Goal: Task Accomplishment & Management: Manage account settings

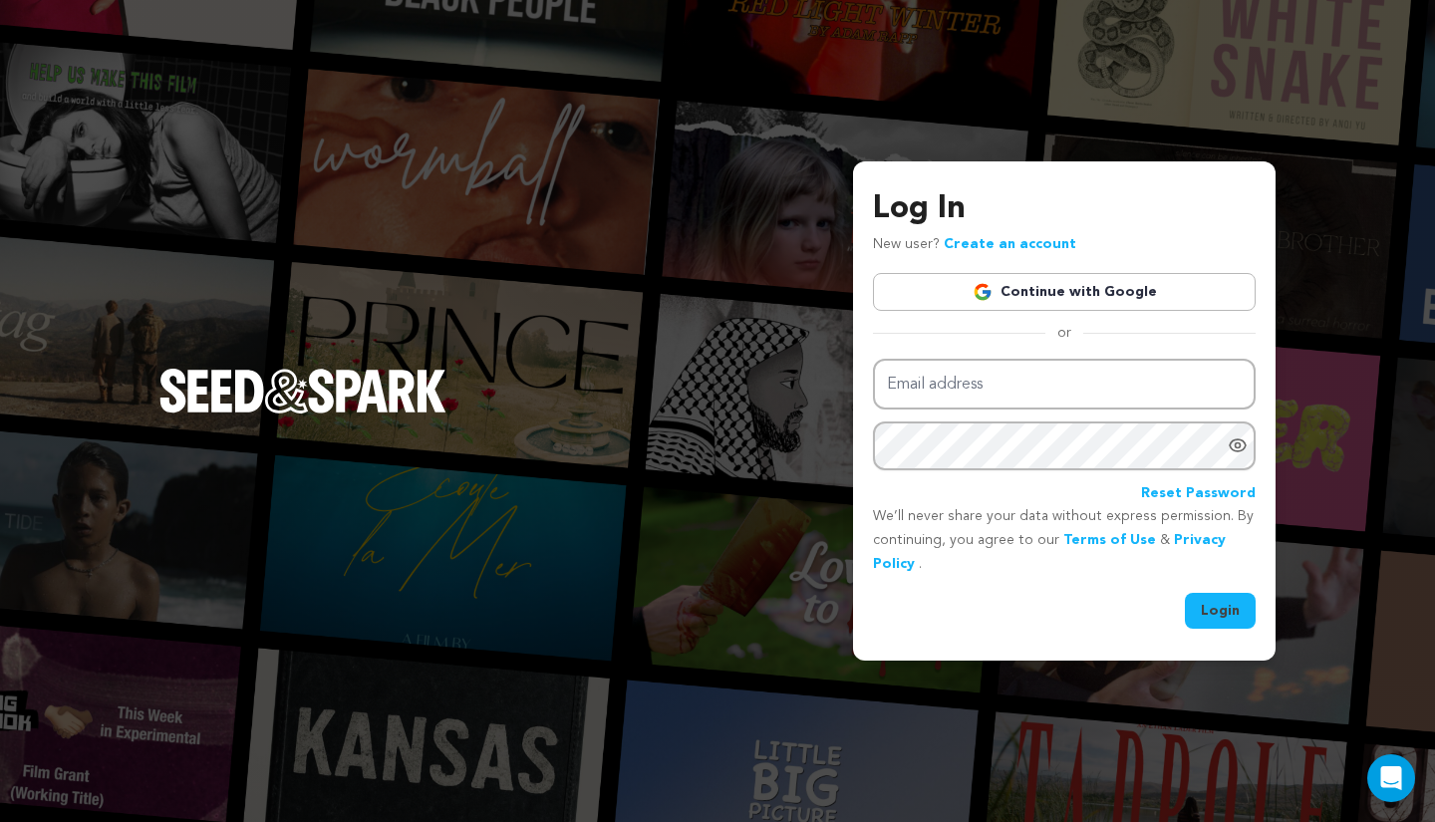
click at [1055, 292] on link "Continue with Google" at bounding box center [1064, 292] width 383 height 38
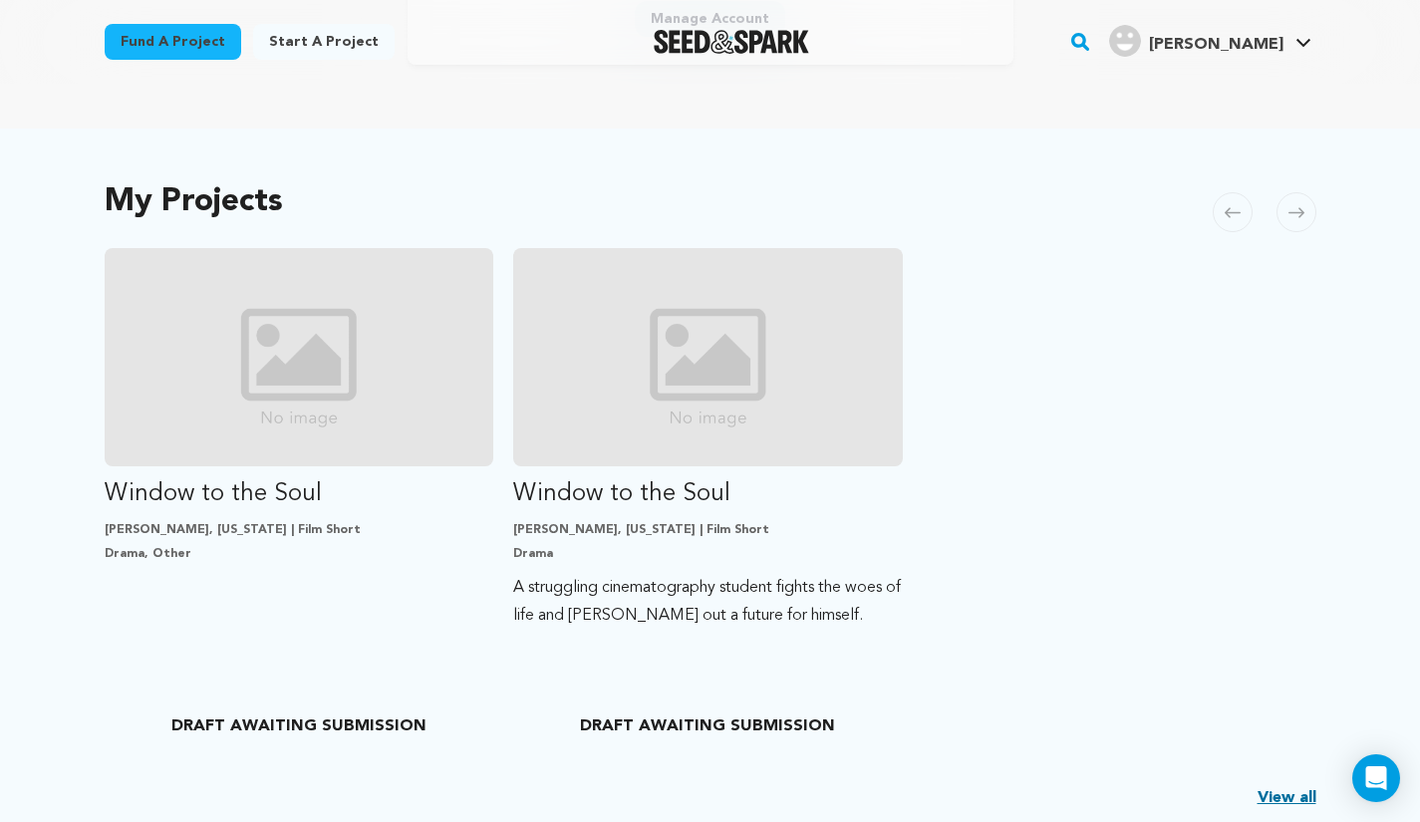
scroll to position [333, 0]
click at [674, 549] on p "Drama" at bounding box center [708, 555] width 390 height 16
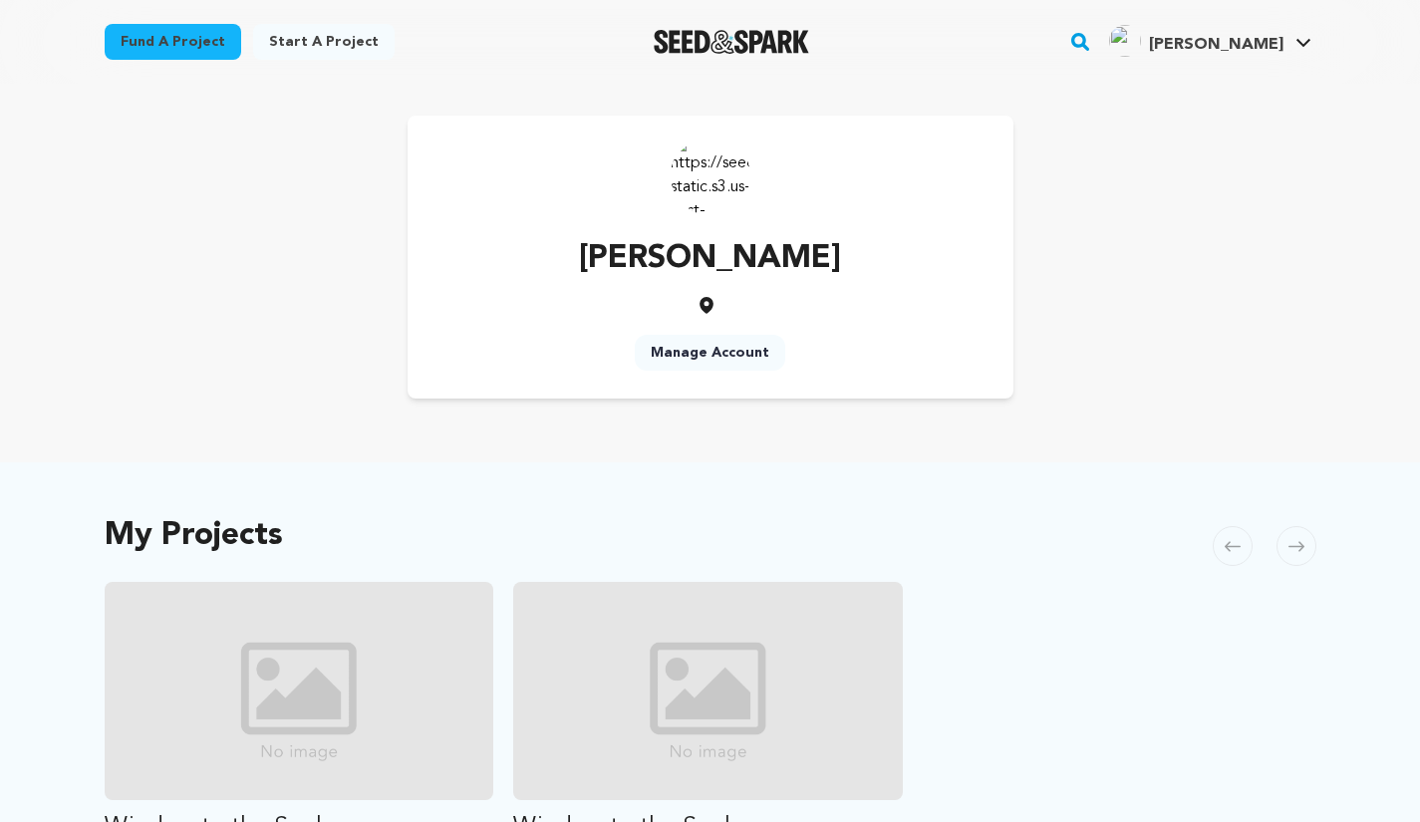
scroll to position [333, 0]
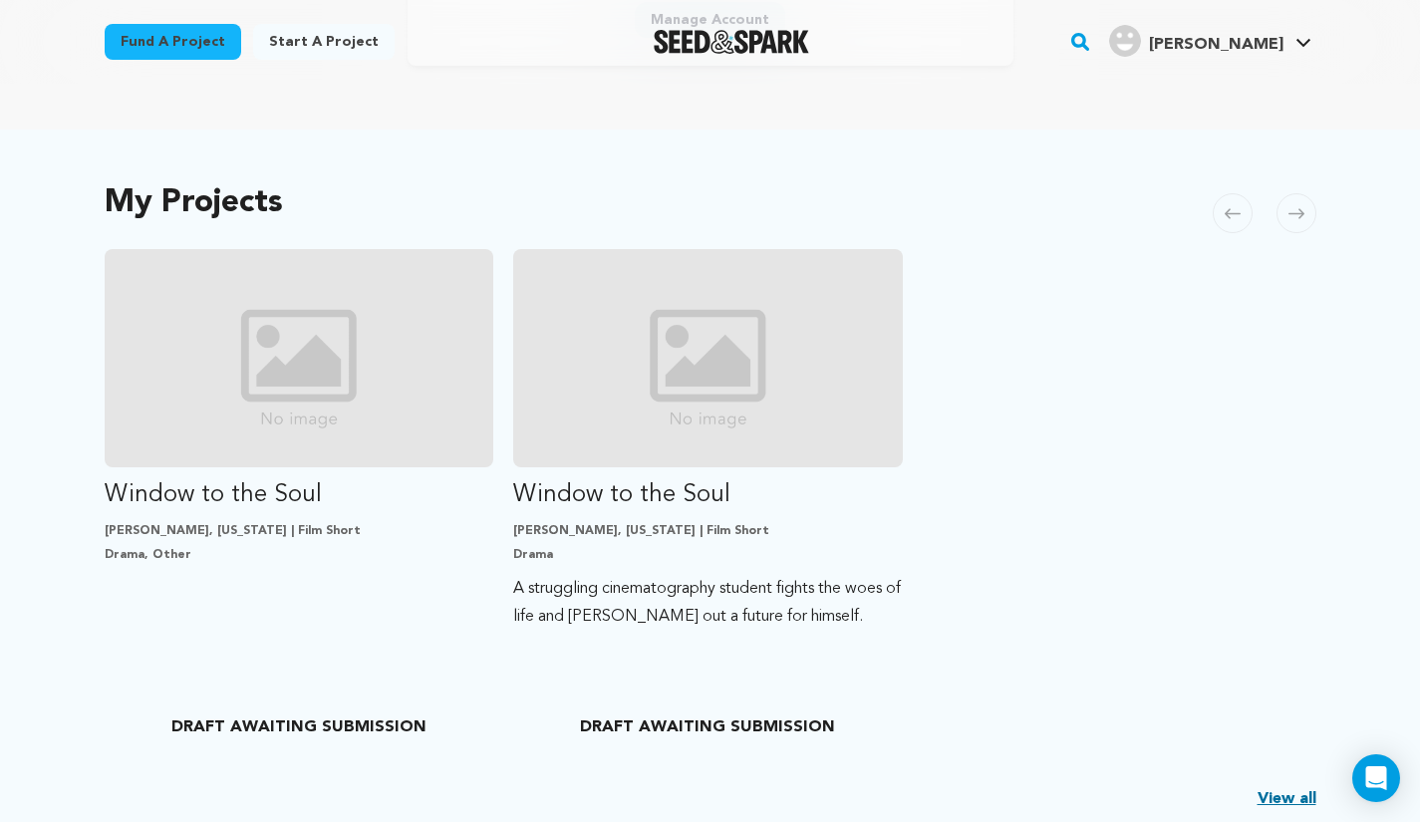
click at [191, 473] on link "Window to the Soul [GEOGRAPHIC_DATA], [US_STATE] | Film Short Drama, Other DRAF…" at bounding box center [300, 412] width 390 height 326
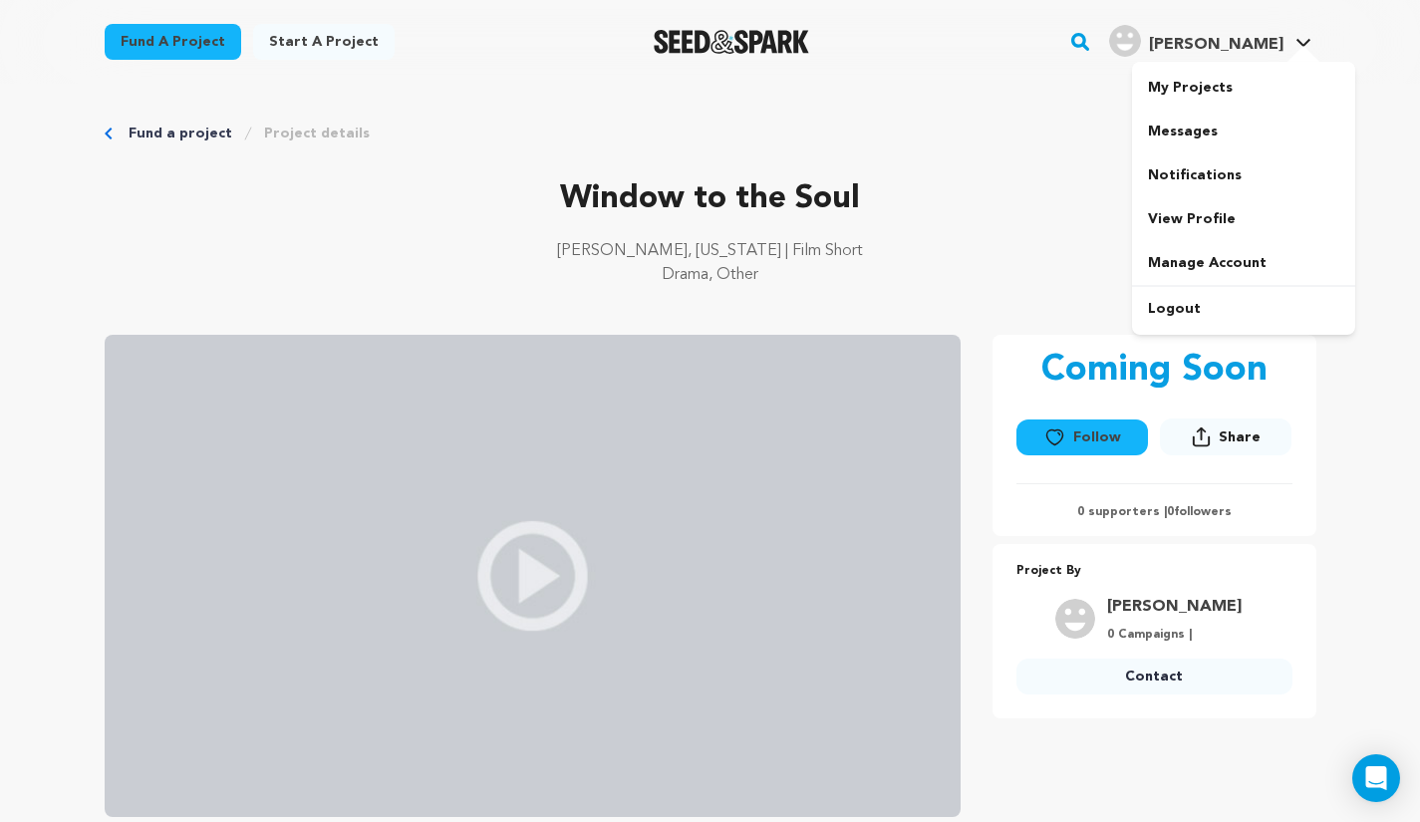
click at [1212, 83] on link "My Projects" at bounding box center [1243, 88] width 223 height 44
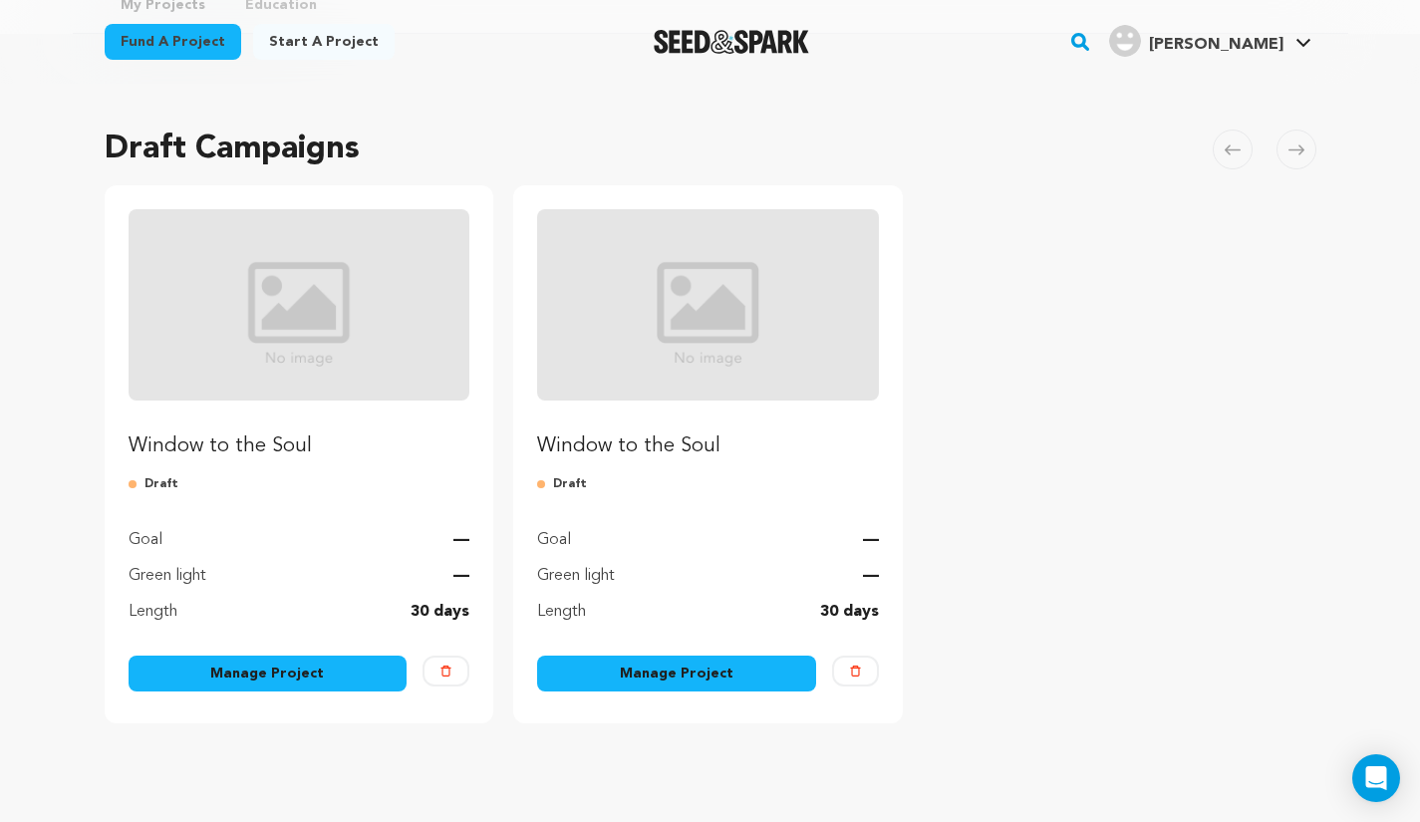
scroll to position [104, 0]
click at [237, 443] on p "Window to the Soul" at bounding box center [300, 447] width 342 height 28
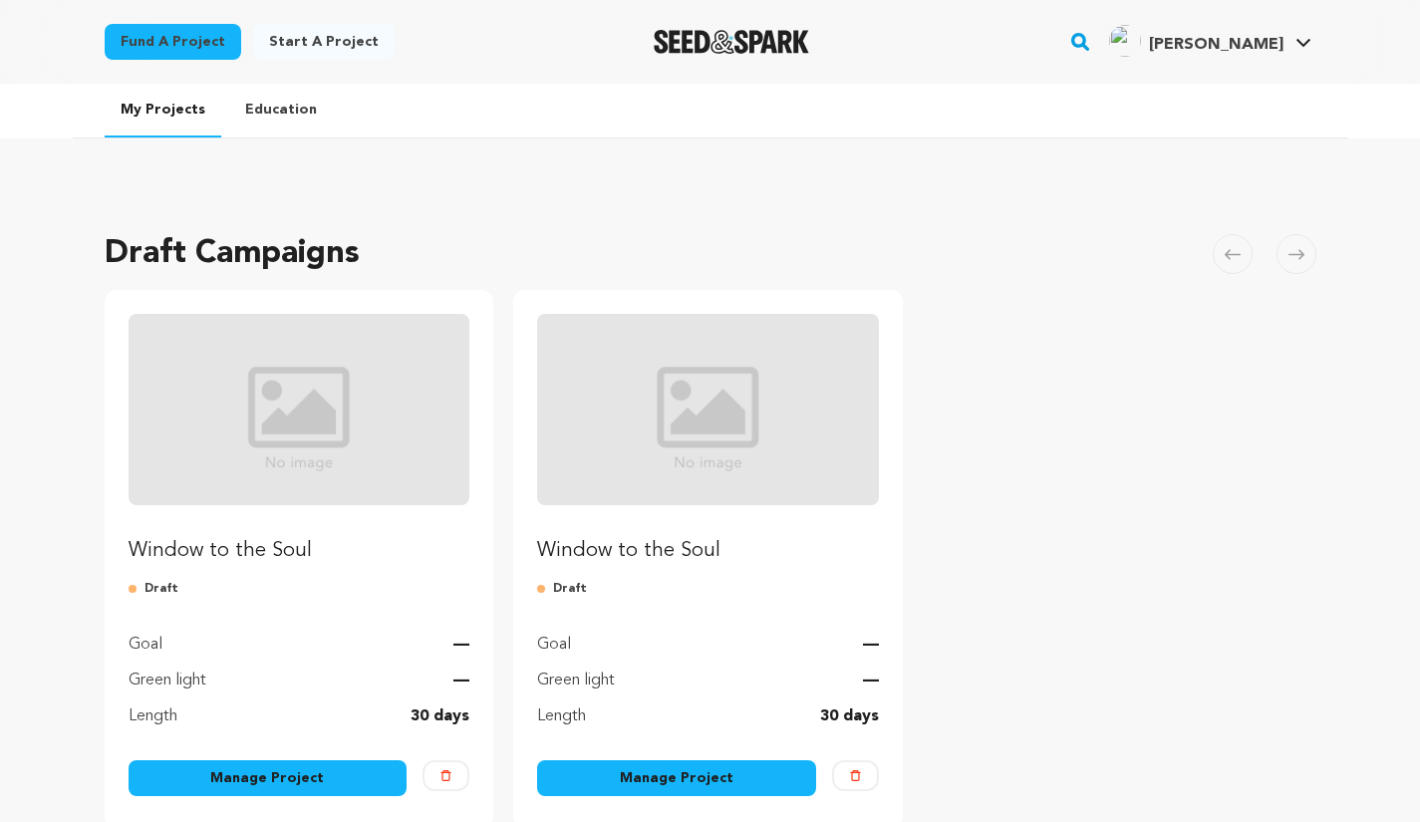
scroll to position [104, 0]
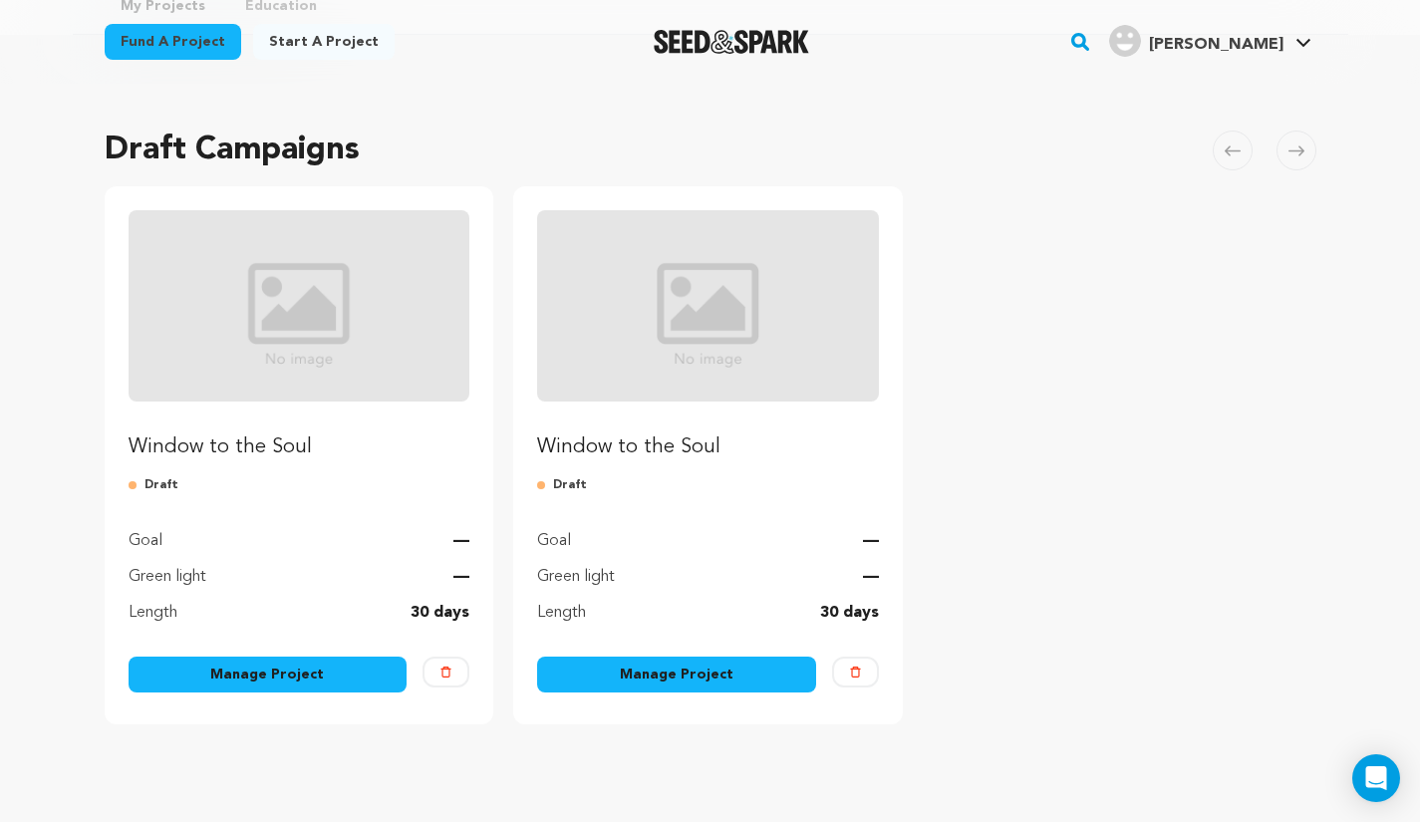
click at [610, 441] on p "Window to the Soul" at bounding box center [708, 447] width 342 height 28
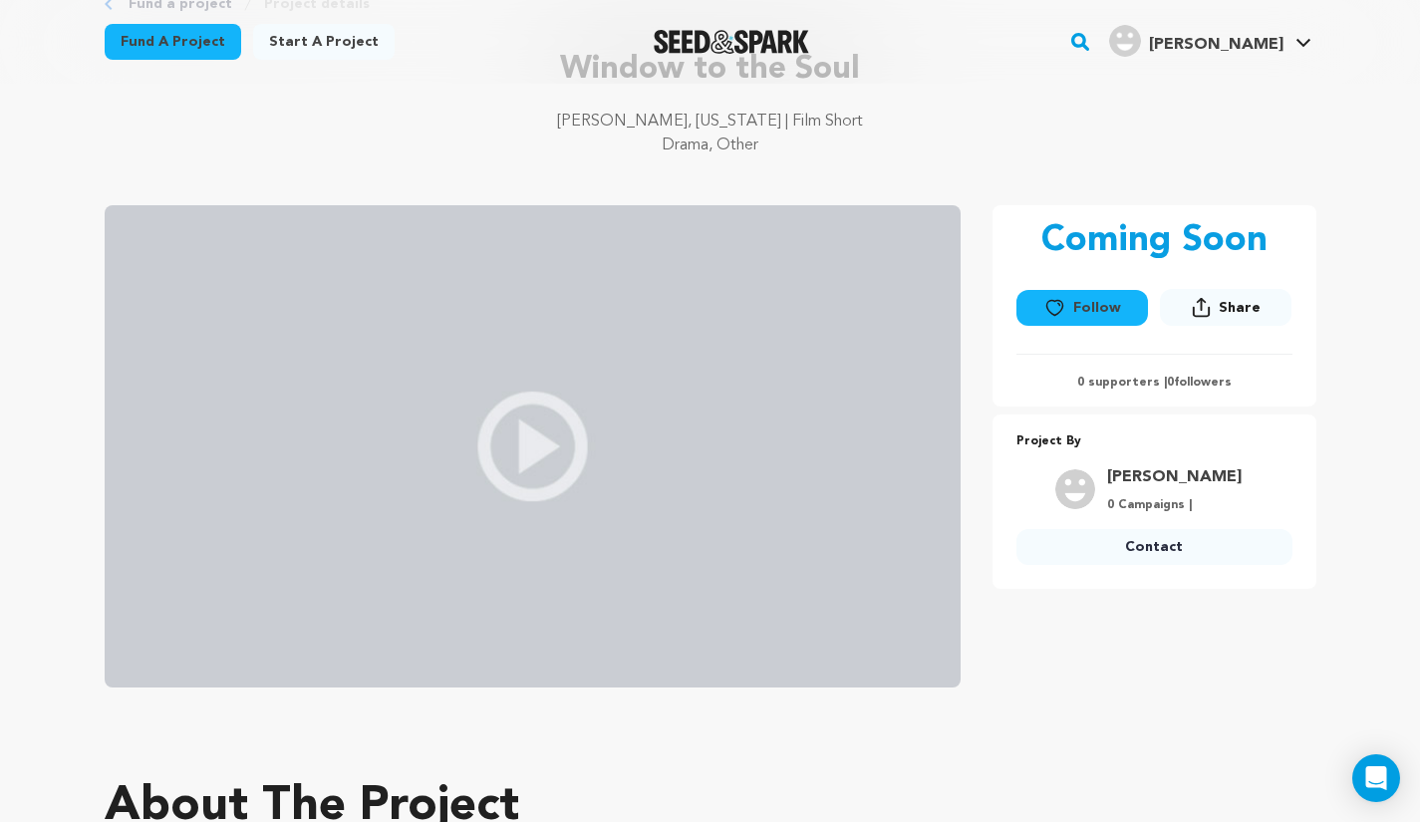
scroll to position [107, 0]
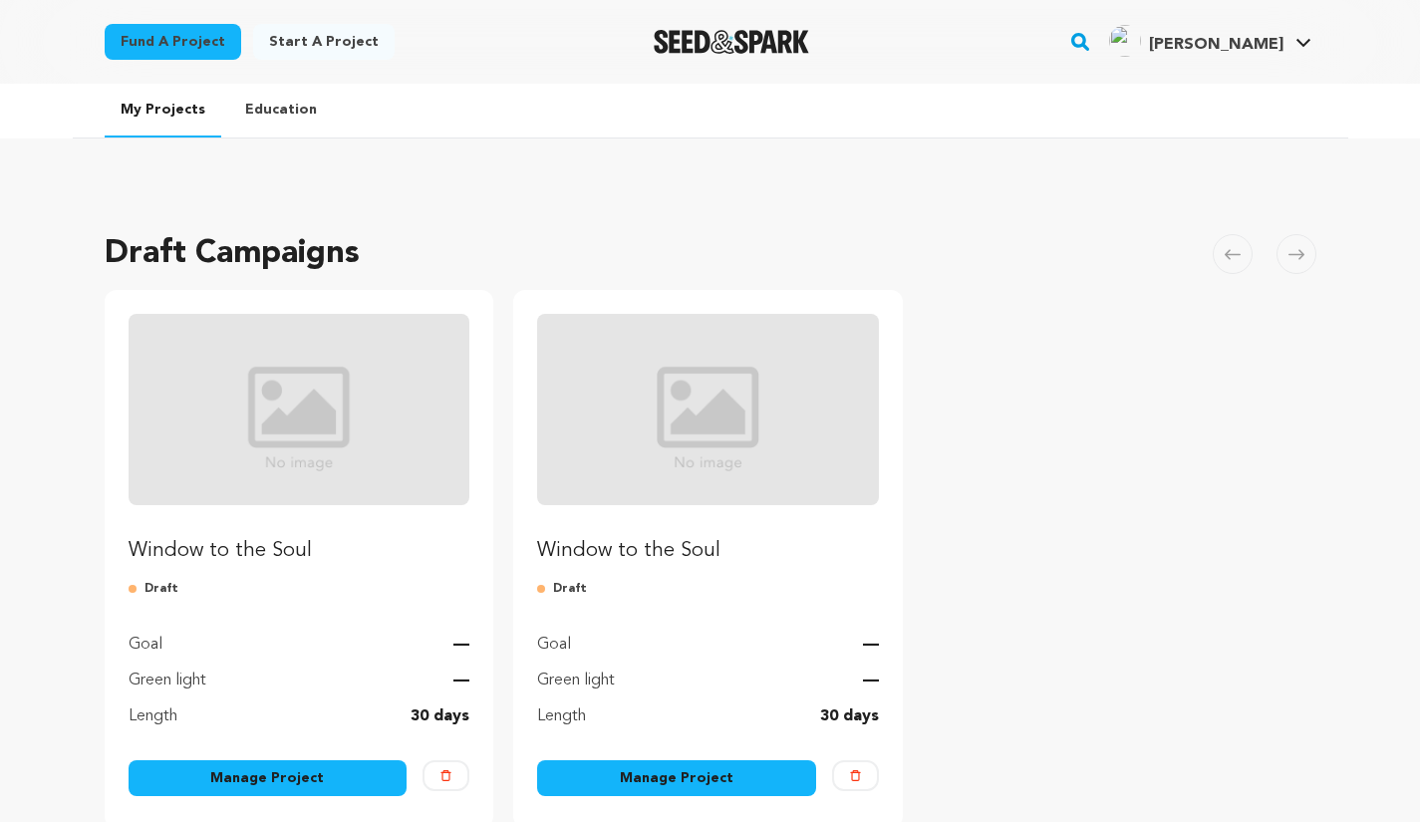
scroll to position [104, 0]
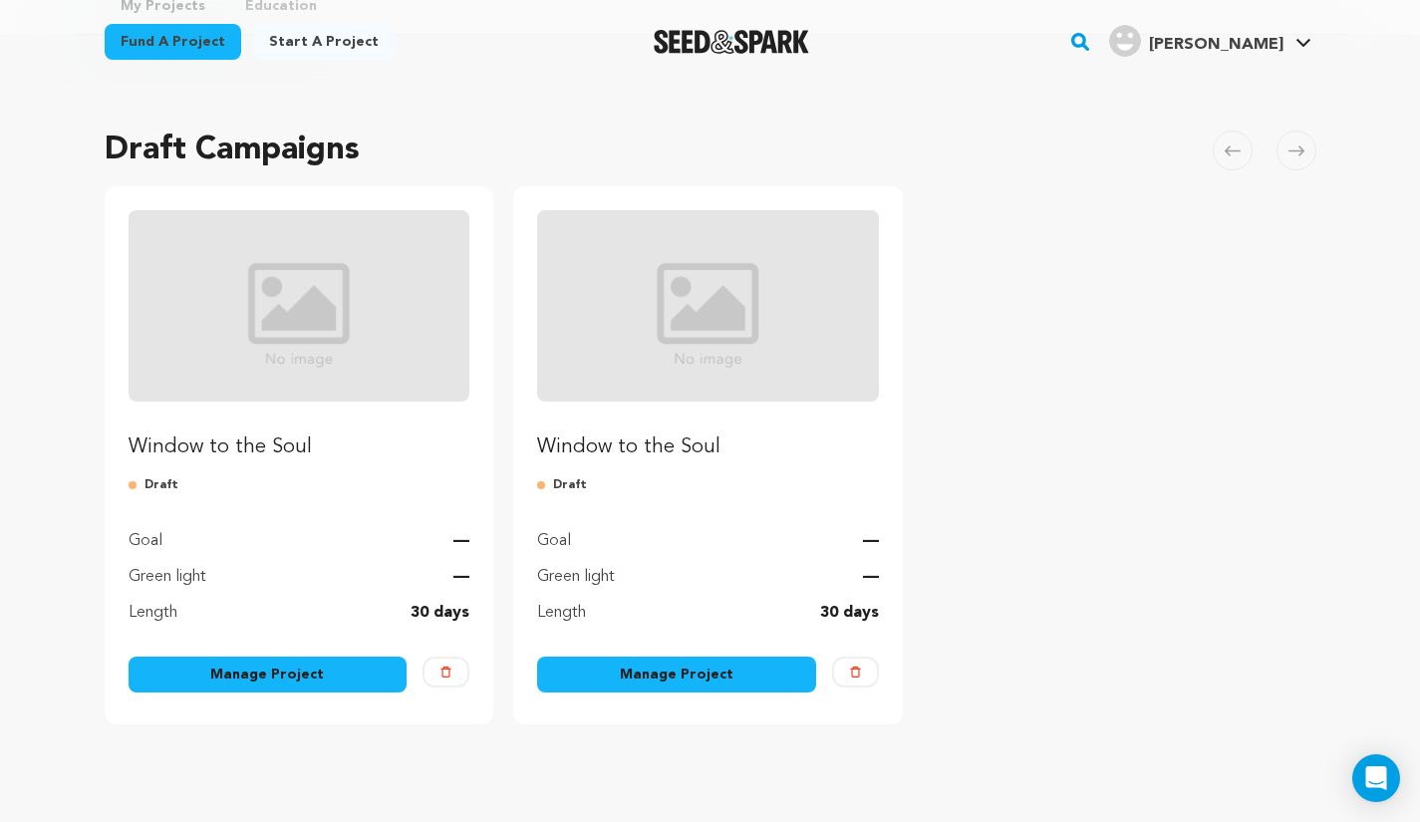
click at [621, 448] on p "Window to the Soul" at bounding box center [708, 447] width 342 height 28
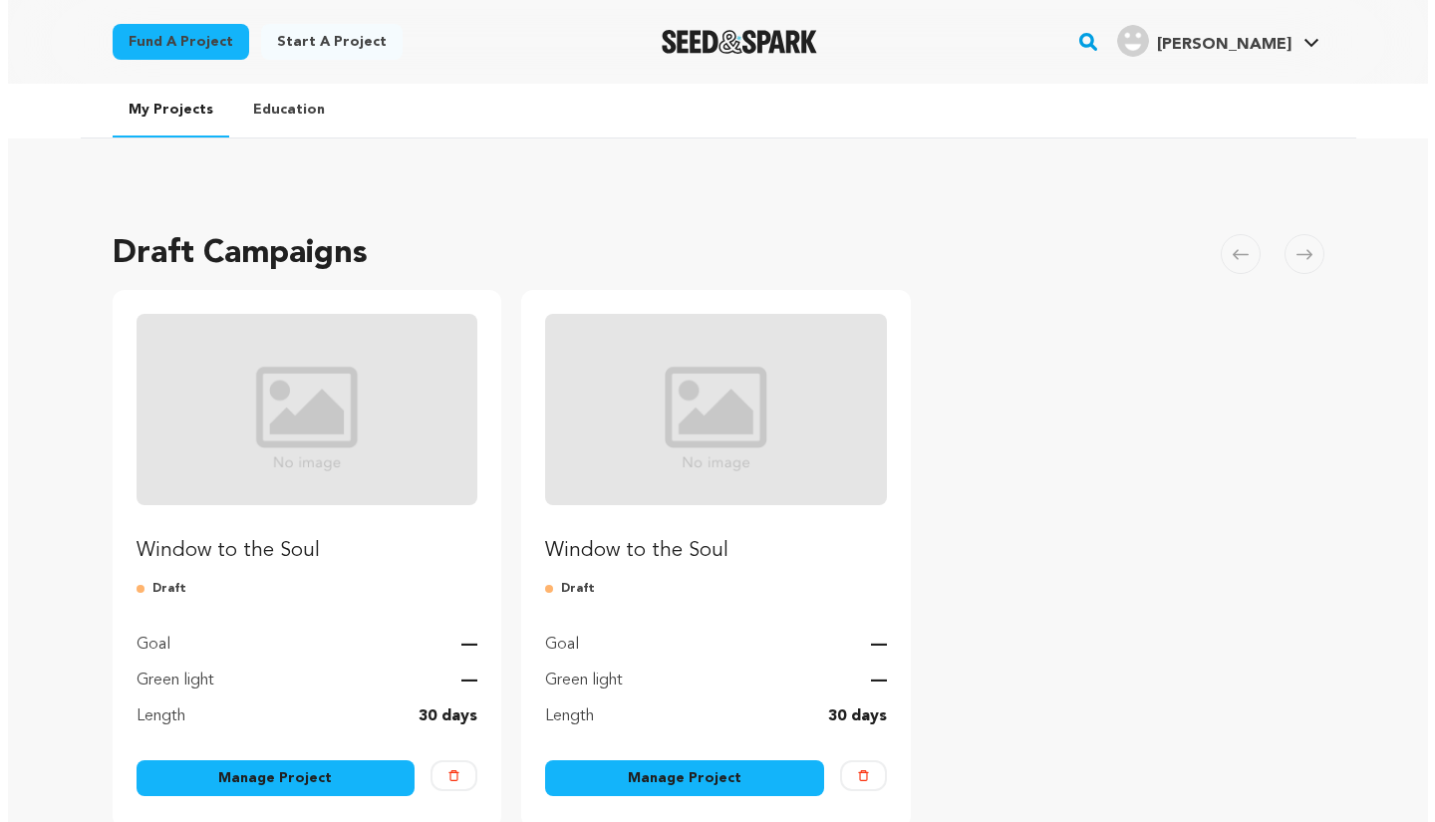
scroll to position [104, 0]
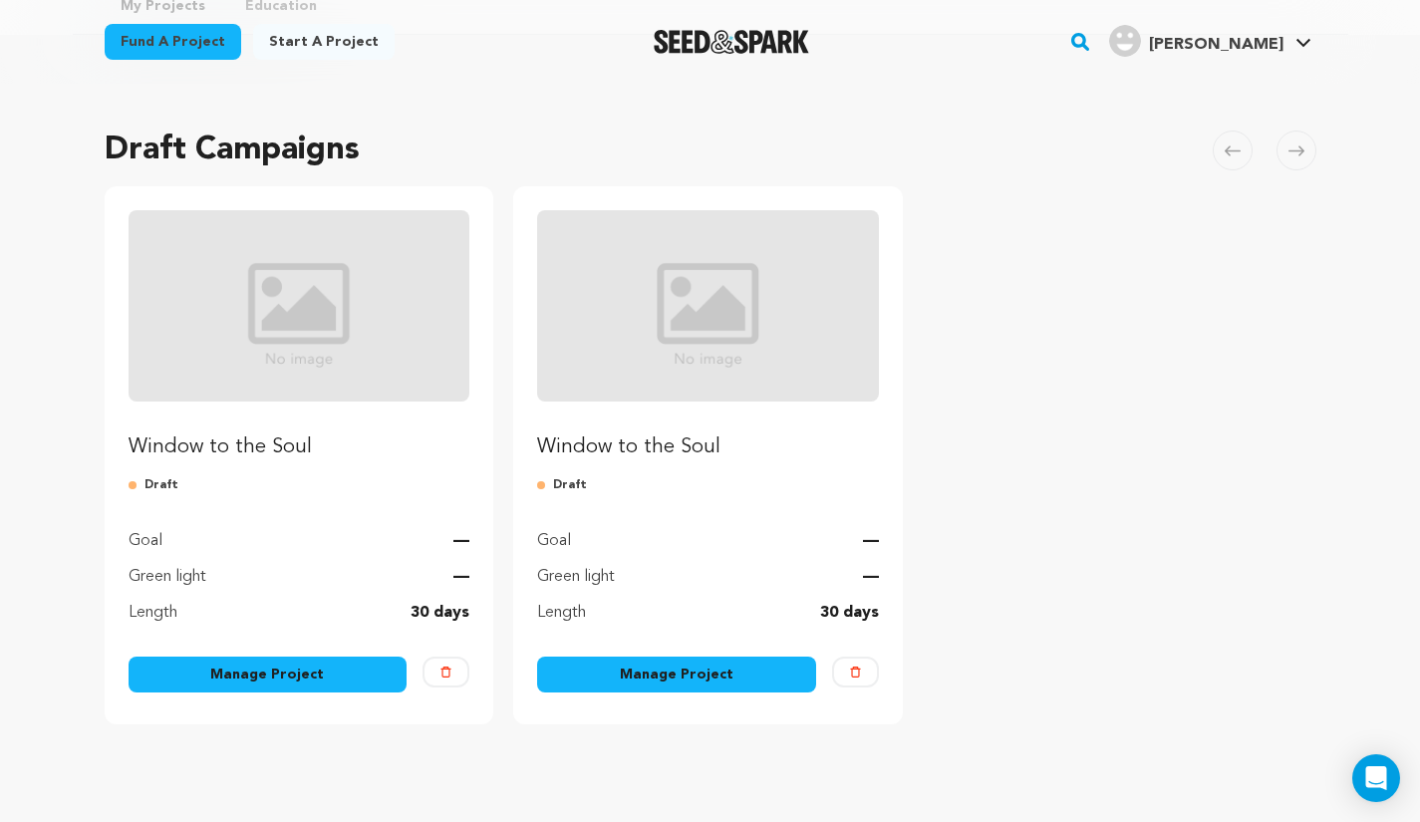
click at [865, 672] on button "Delete" at bounding box center [855, 671] width 47 height 31
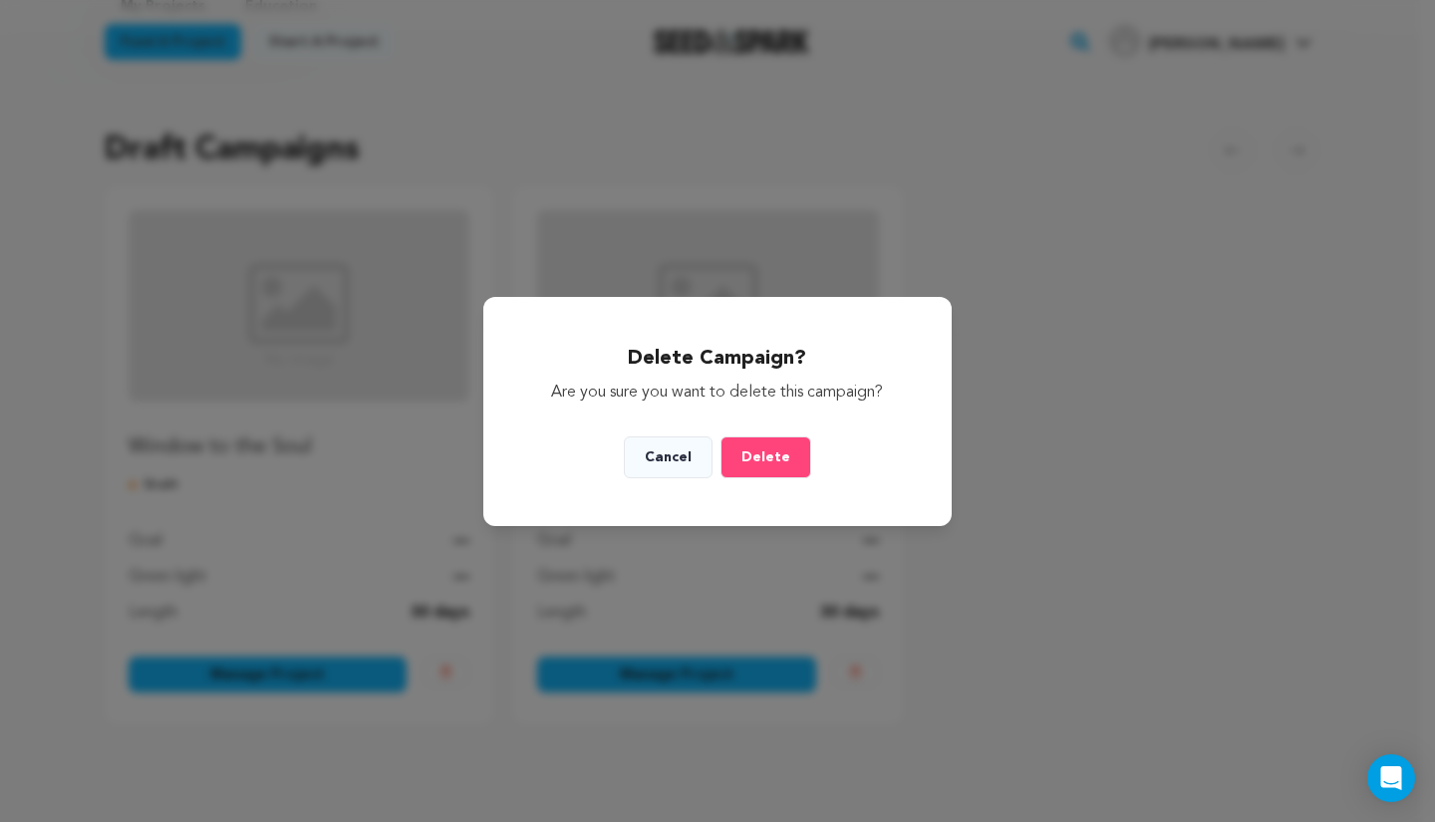
click at [773, 456] on span "Delete" at bounding box center [765, 457] width 49 height 14
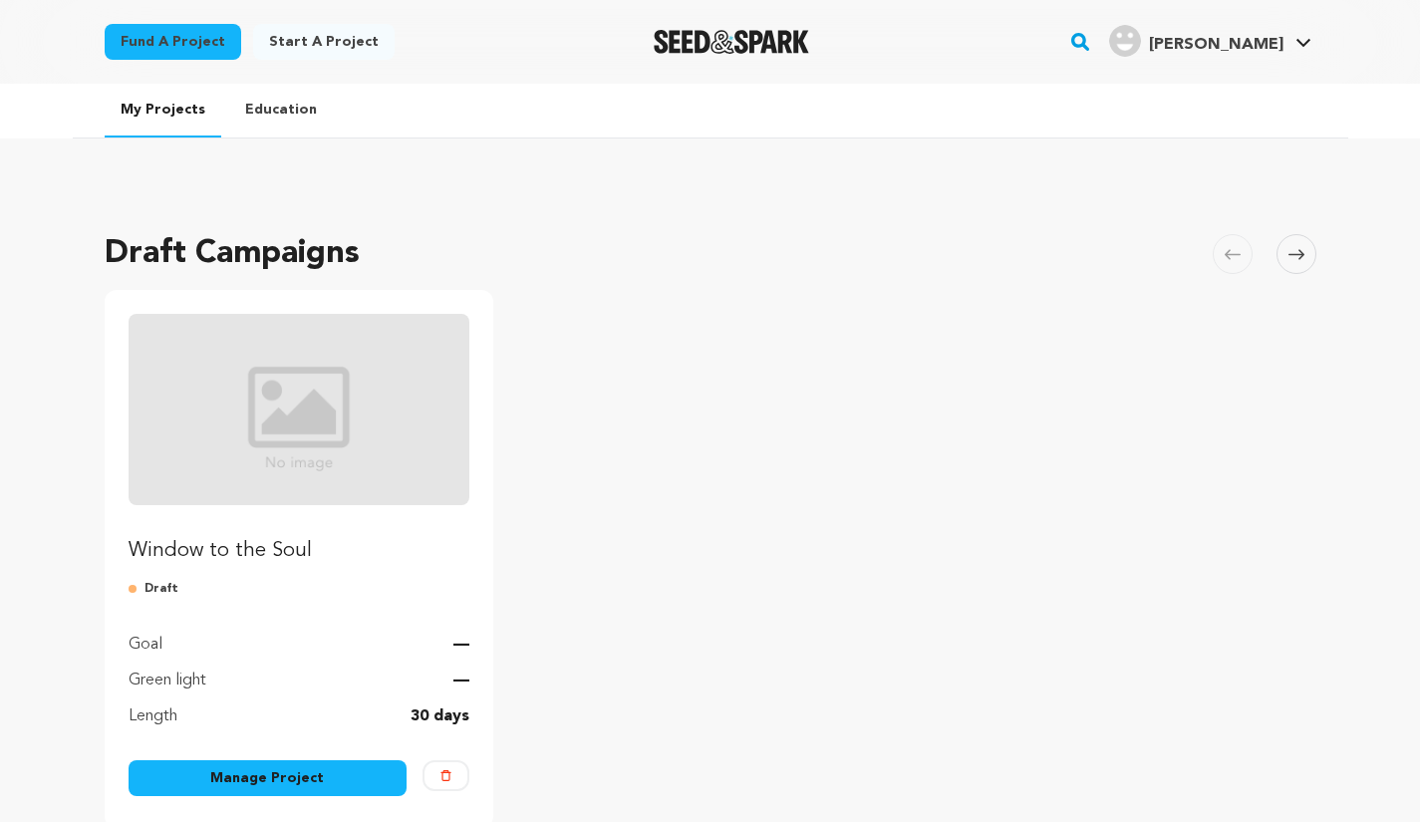
scroll to position [86, 0]
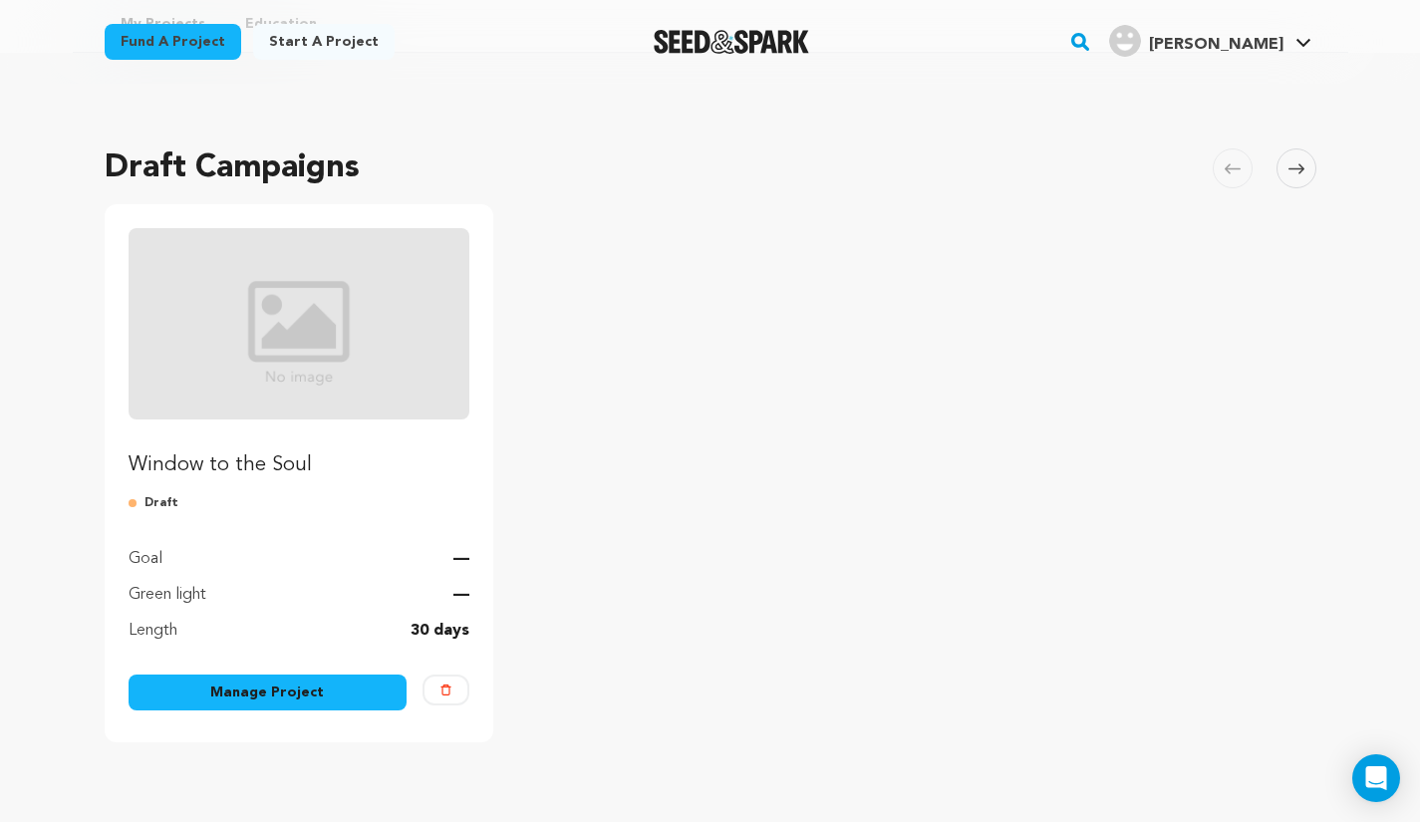
click at [292, 453] on p "Window to the Soul" at bounding box center [300, 465] width 342 height 28
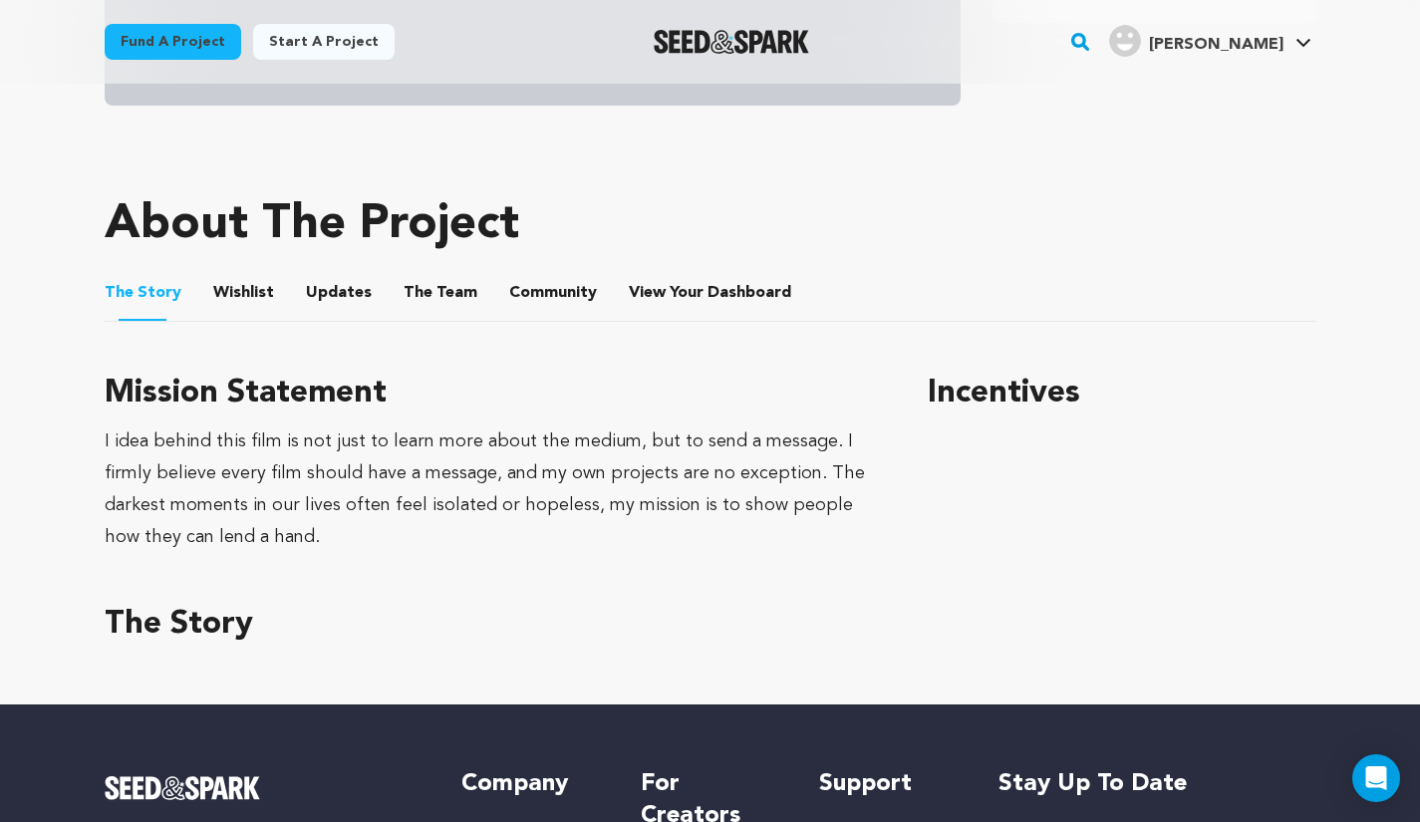
scroll to position [782, 0]
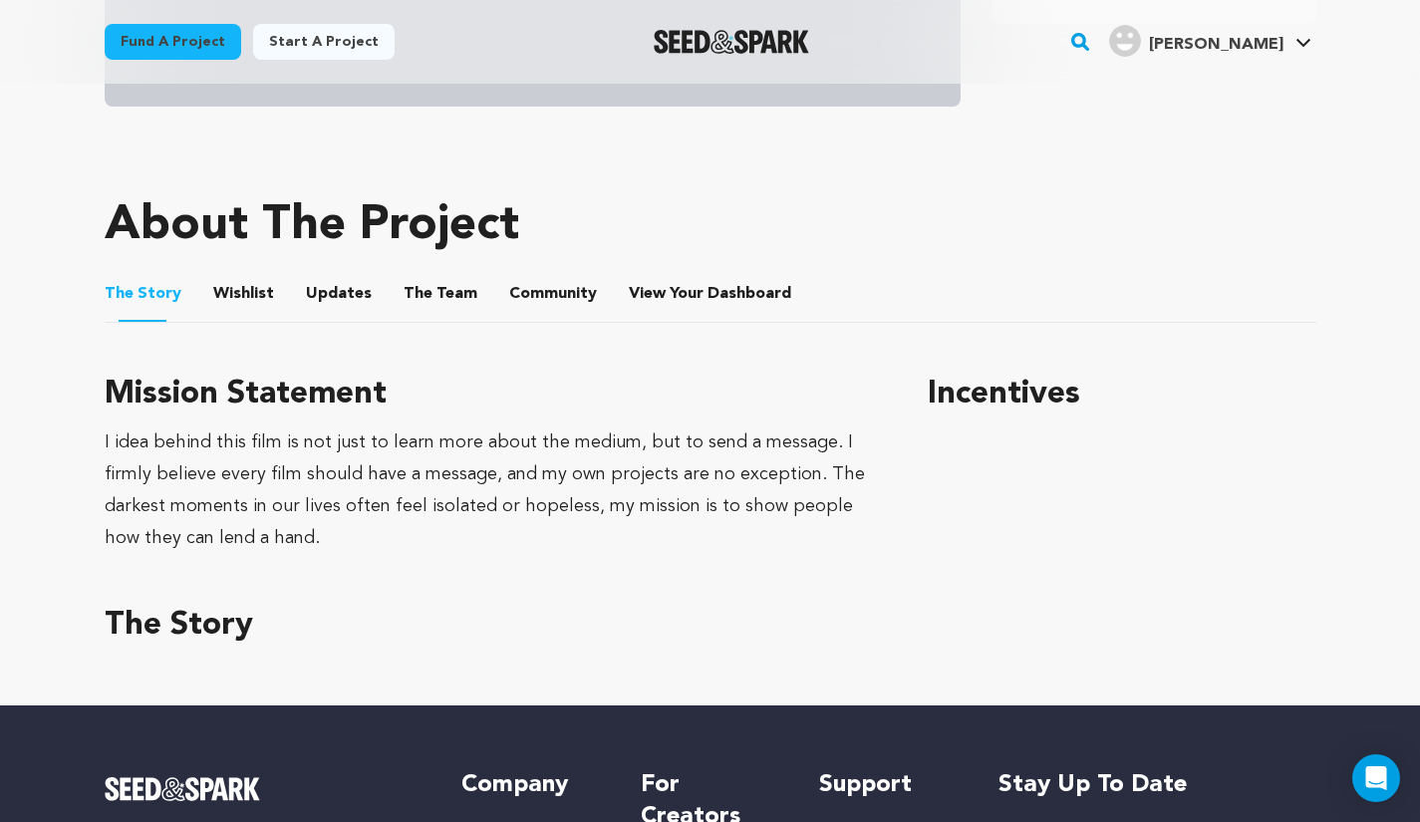
click at [241, 288] on button "Wishlist" at bounding box center [243, 298] width 48 height 48
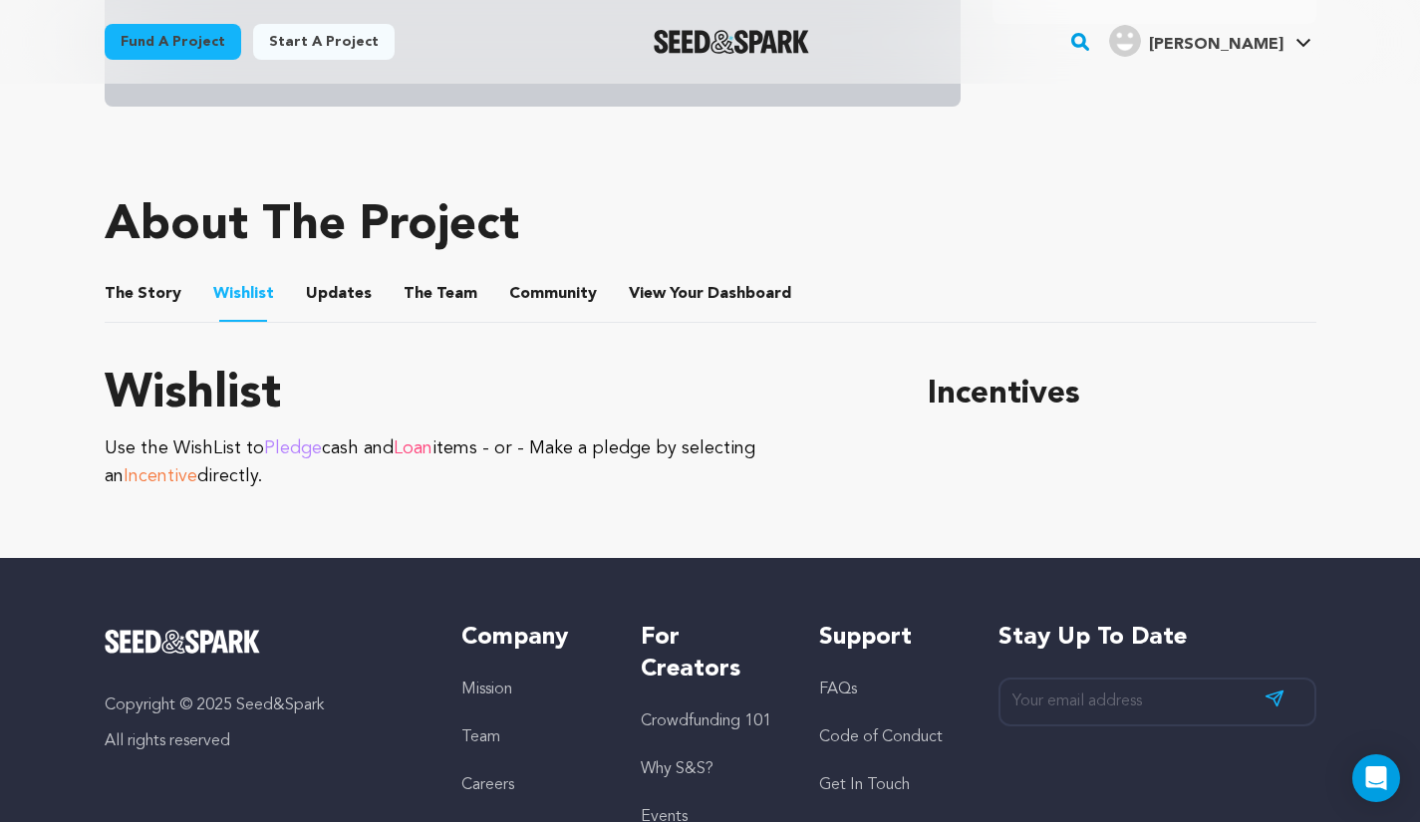
click at [316, 303] on button "Updates" at bounding box center [339, 298] width 48 height 48
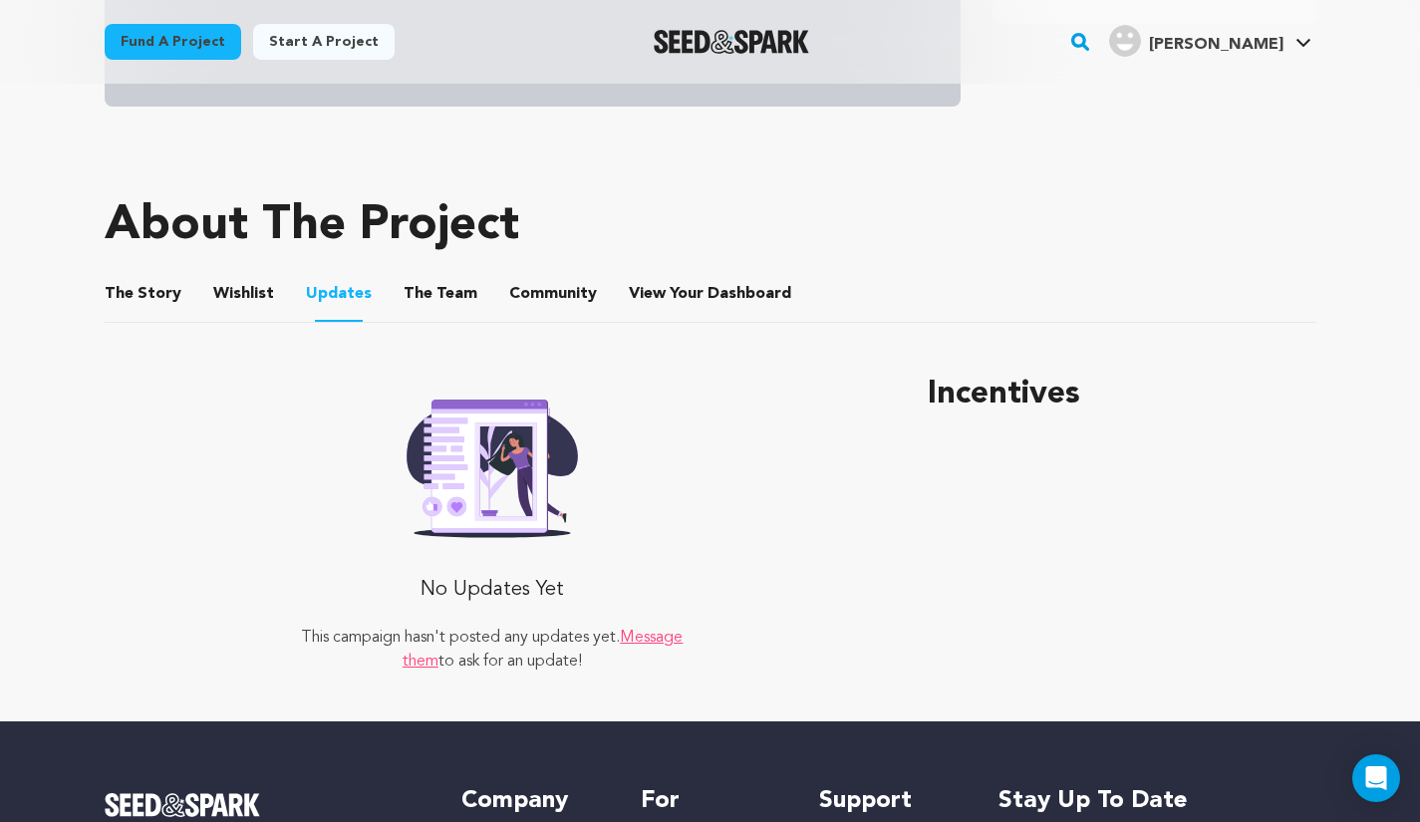
click at [403, 301] on span "The" at bounding box center [417, 294] width 29 height 24
click at [435, 302] on button "The Team" at bounding box center [440, 298] width 48 height 48
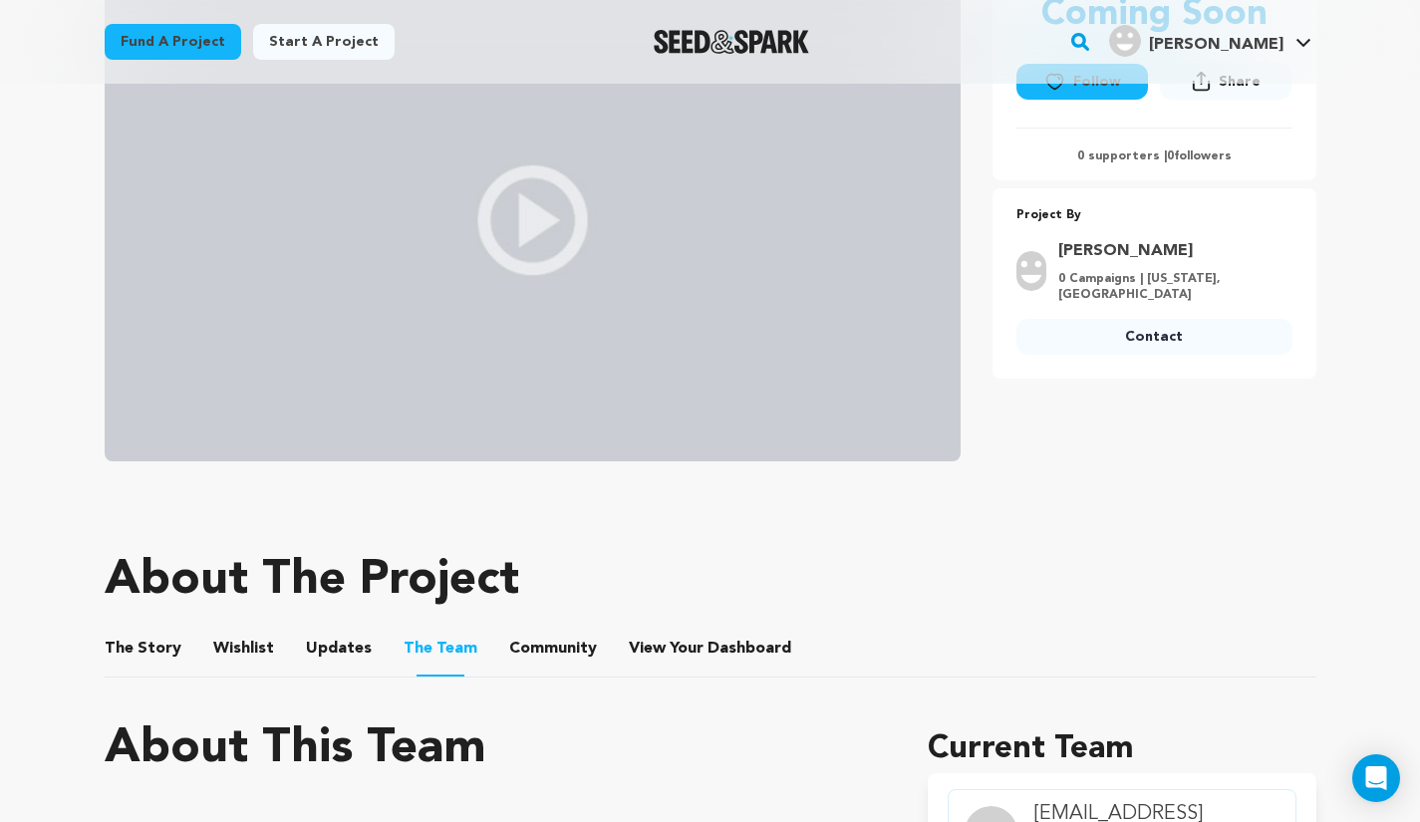
scroll to position [397, 0]
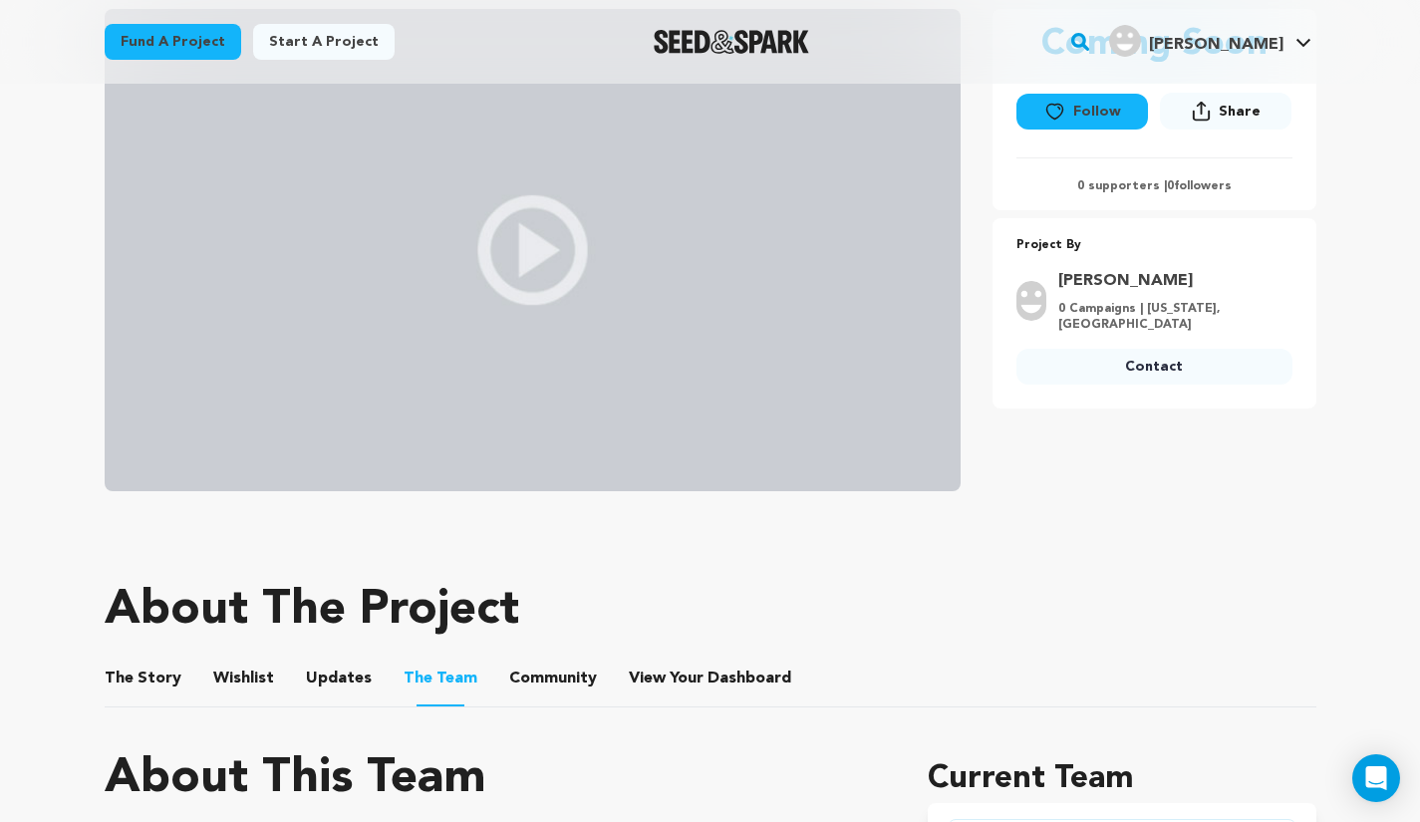
click at [558, 671] on button "Community" at bounding box center [553, 682] width 48 height 48
